Goal: Task Accomplishment & Management: Manage account settings

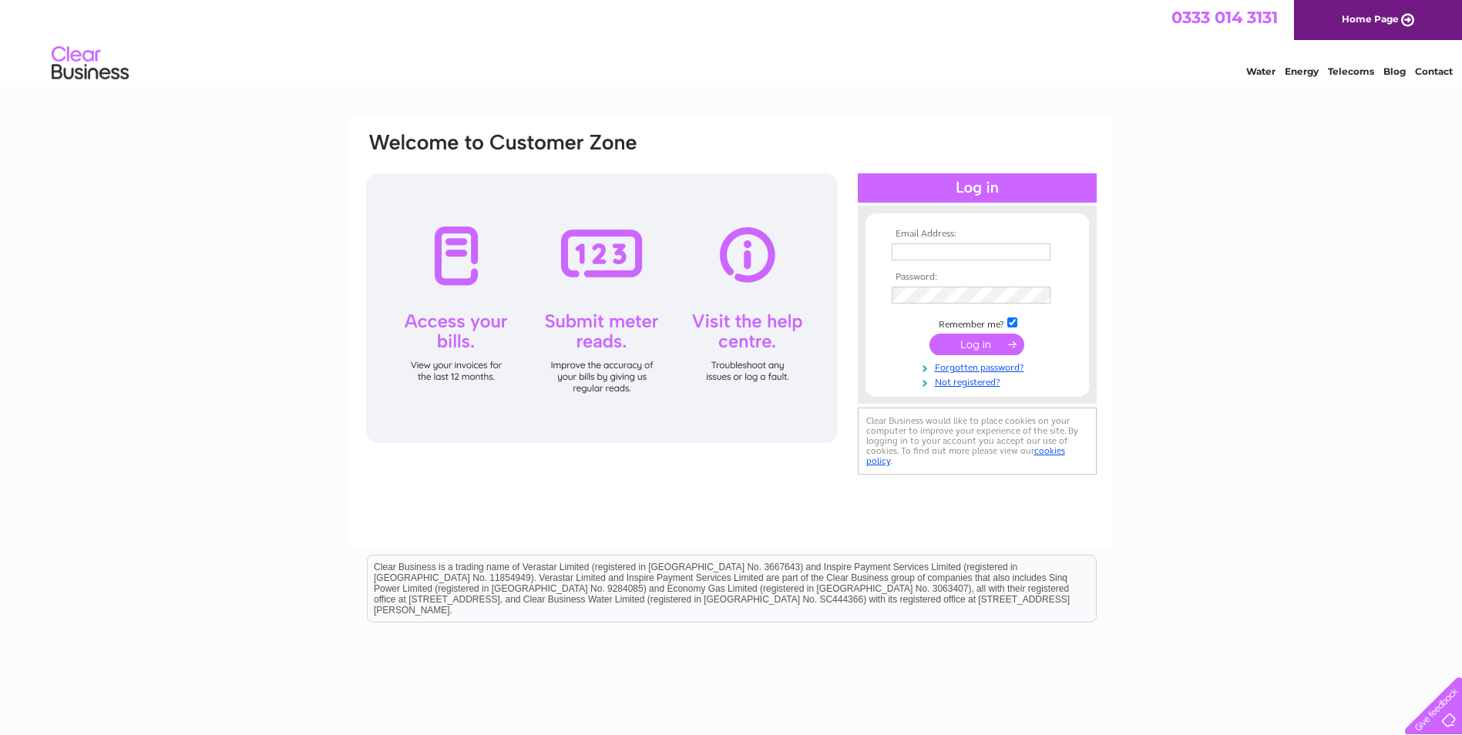
type input "[EMAIL_ADDRESS][DOMAIN_NAME]"
click at [979, 343] on input "submit" at bounding box center [976, 345] width 95 height 22
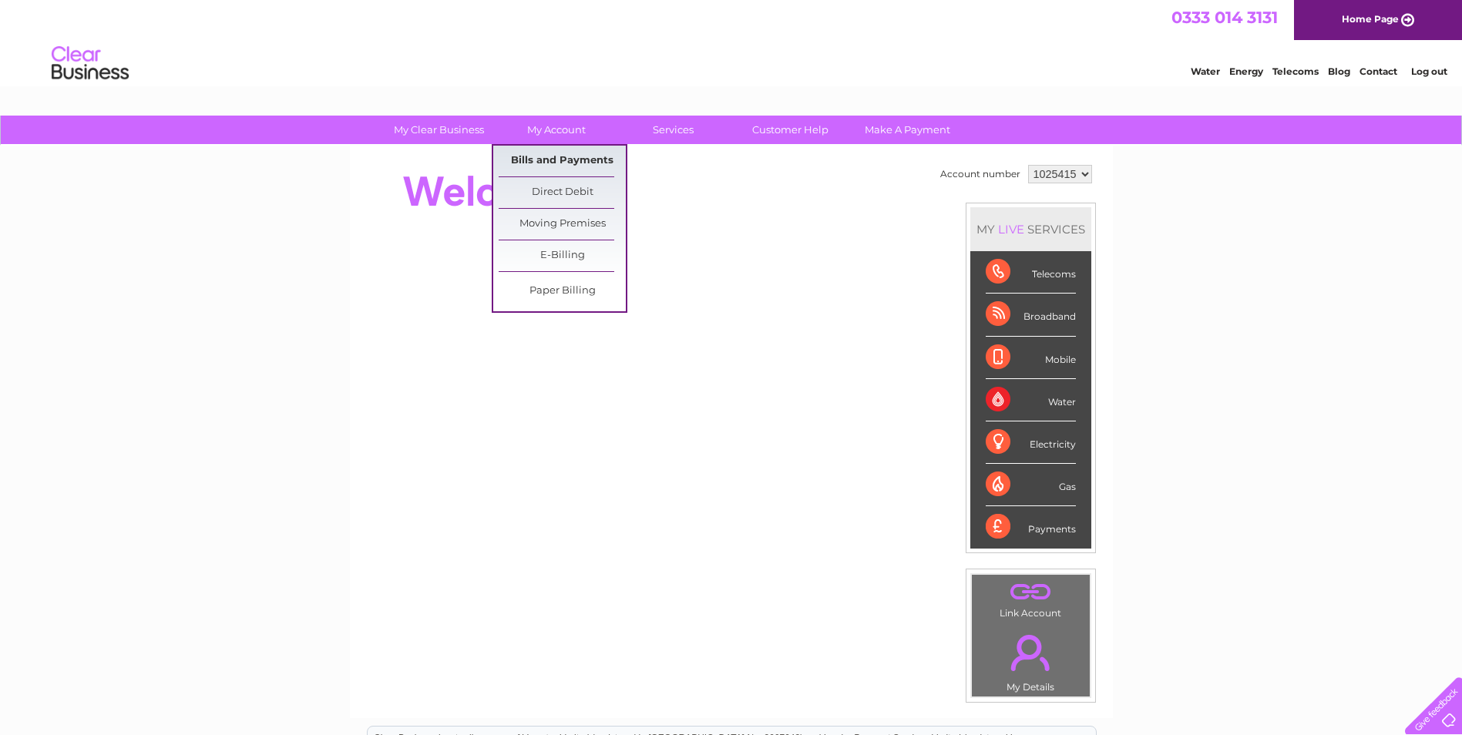
click at [549, 156] on link "Bills and Payments" at bounding box center [562, 161] width 127 height 31
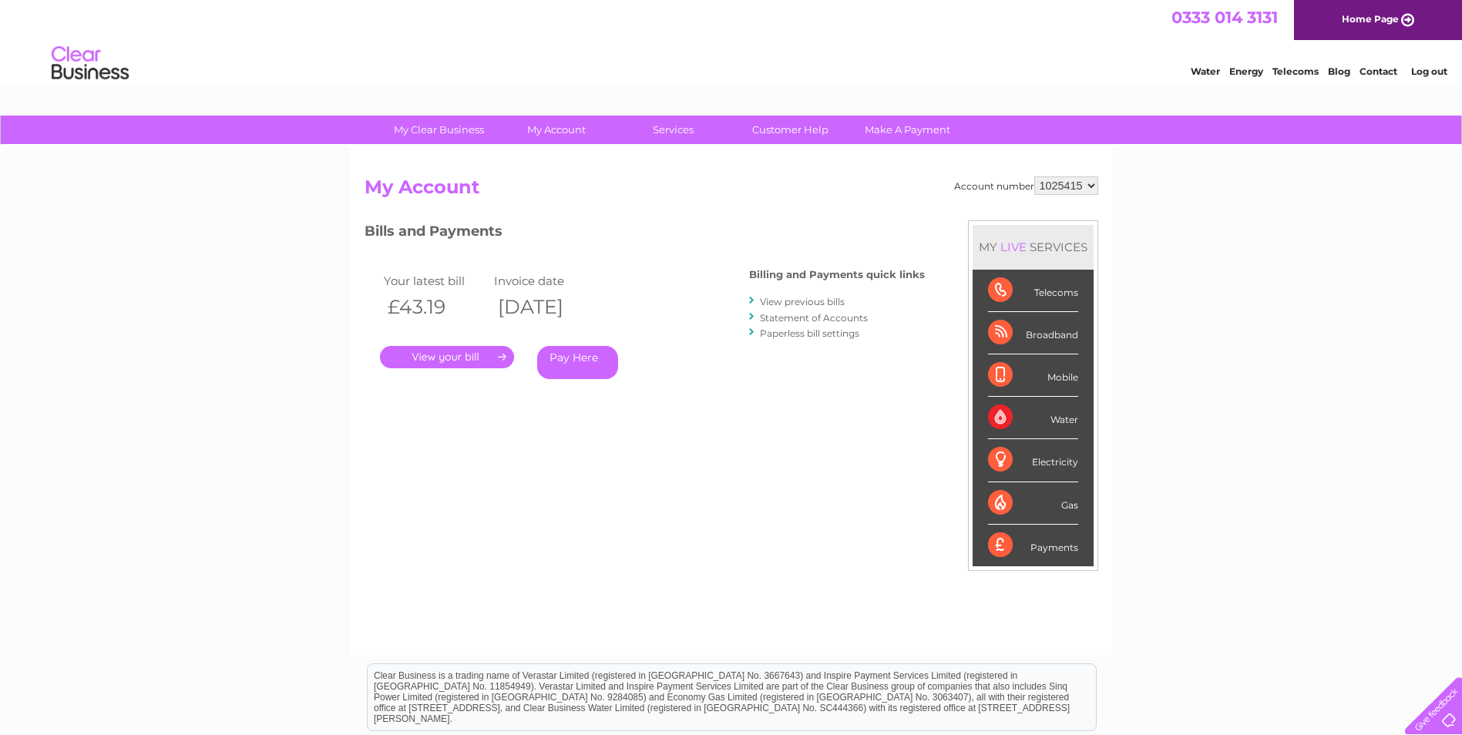
click at [463, 352] on link "." at bounding box center [447, 357] width 134 height 22
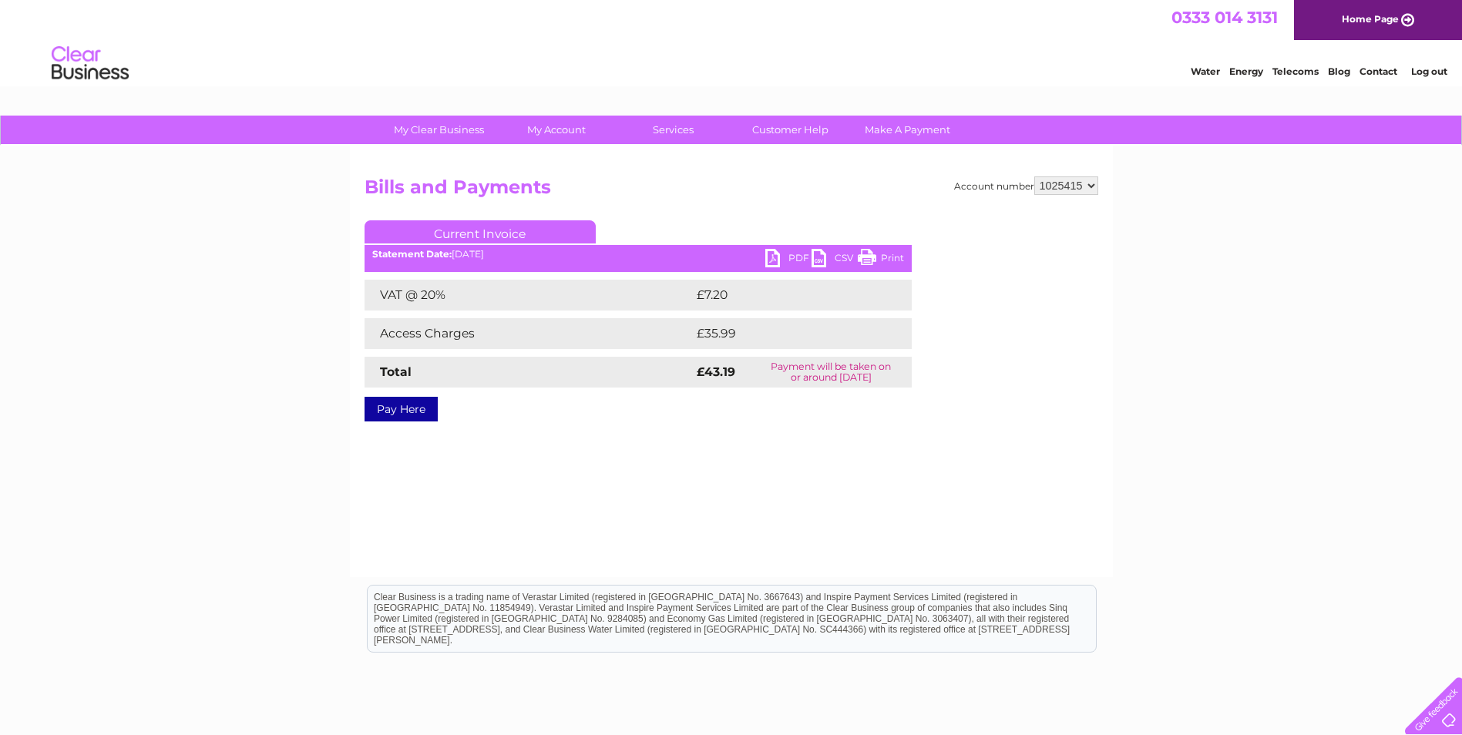
click at [772, 255] on link "PDF" at bounding box center [788, 260] width 46 height 22
click at [1421, 66] on link "Log out" at bounding box center [1429, 72] width 36 height 12
